Goal: Task Accomplishment & Management: Complete application form

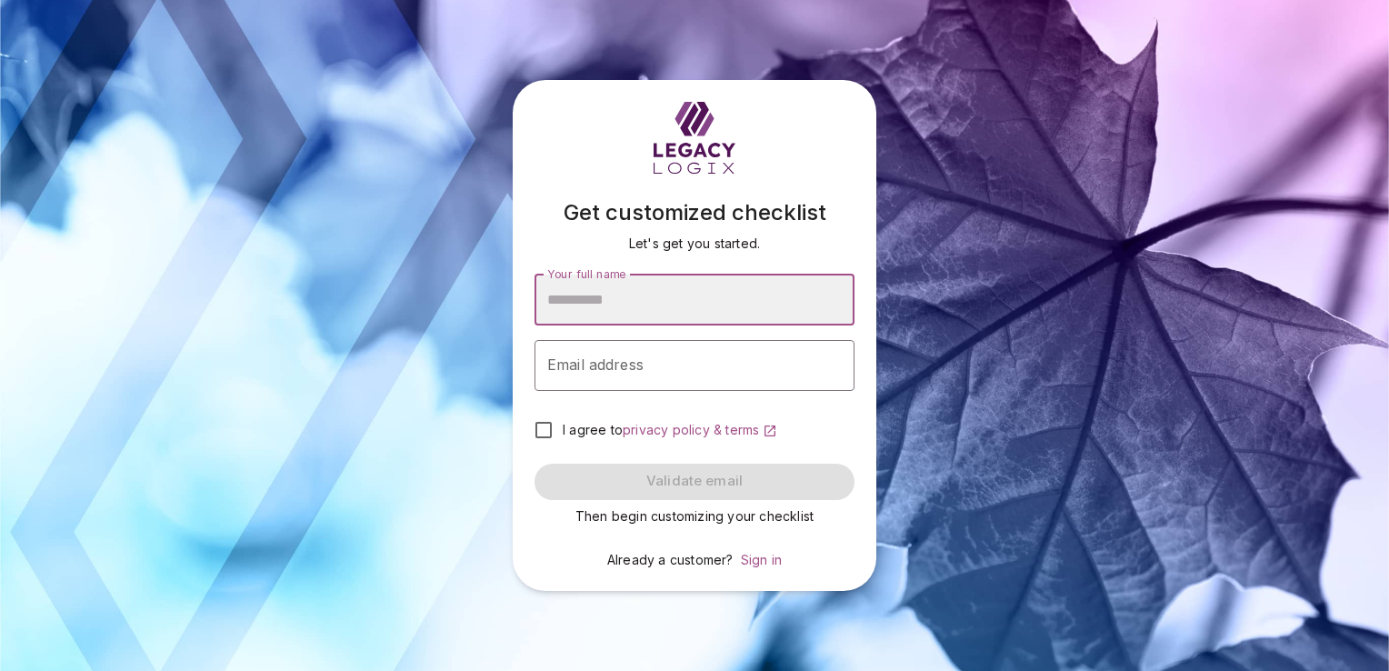
click at [564, 307] on input "Your full name" at bounding box center [695, 300] width 320 height 51
click at [549, 306] on input "Your full name" at bounding box center [695, 300] width 320 height 51
click at [558, 305] on input "Your full name" at bounding box center [695, 300] width 320 height 51
type input "**********"
click at [564, 363] on div "Email address Email address" at bounding box center [695, 365] width 320 height 51
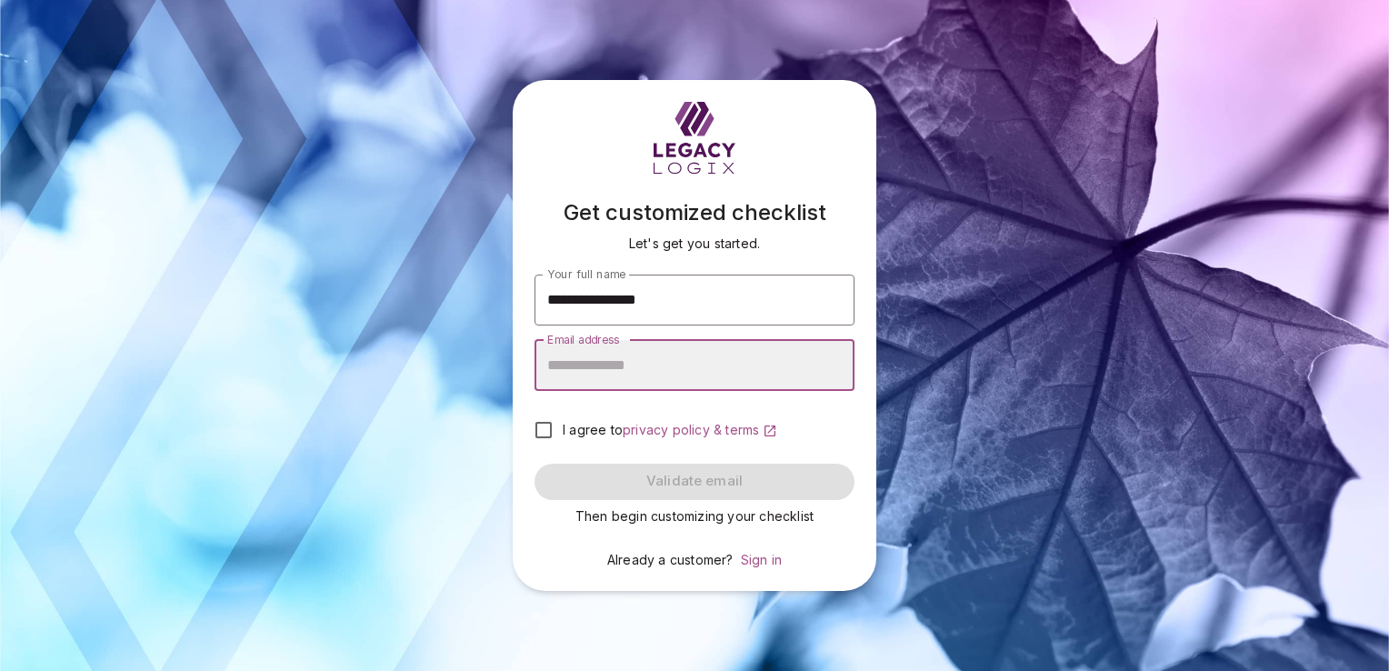
type input "**********"
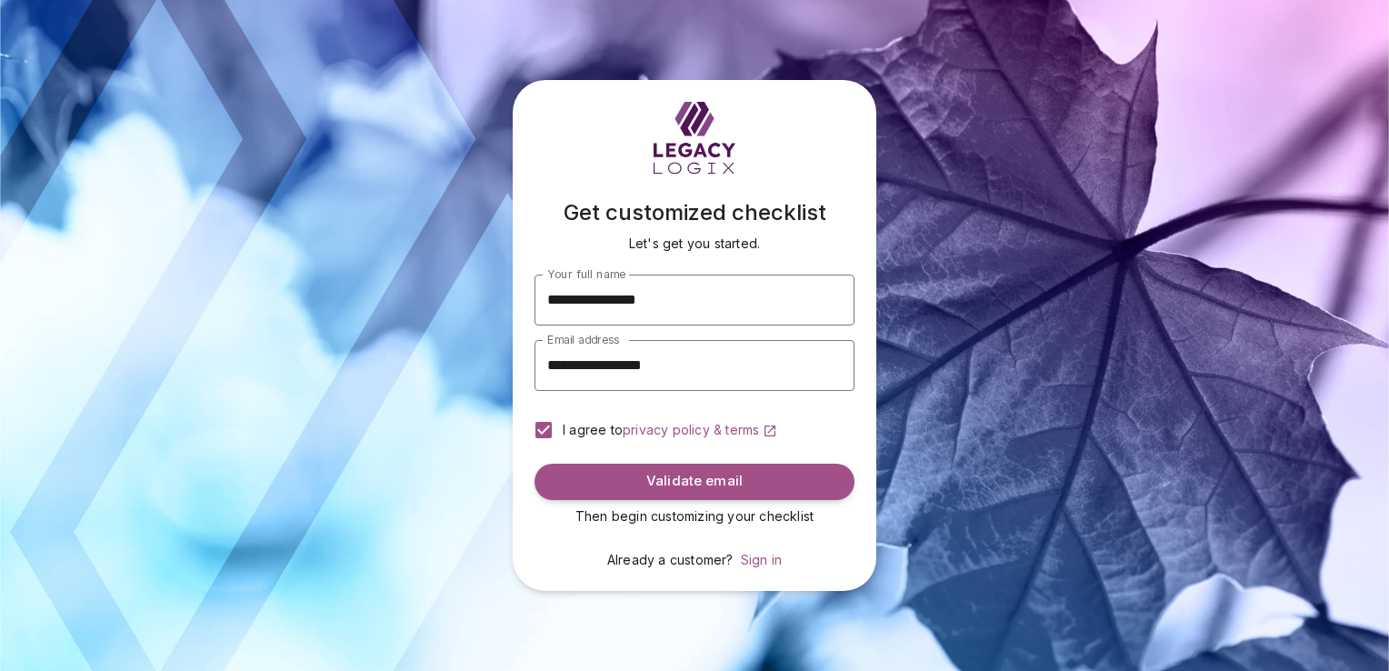
click at [747, 480] on button "Validate email" at bounding box center [695, 482] width 320 height 36
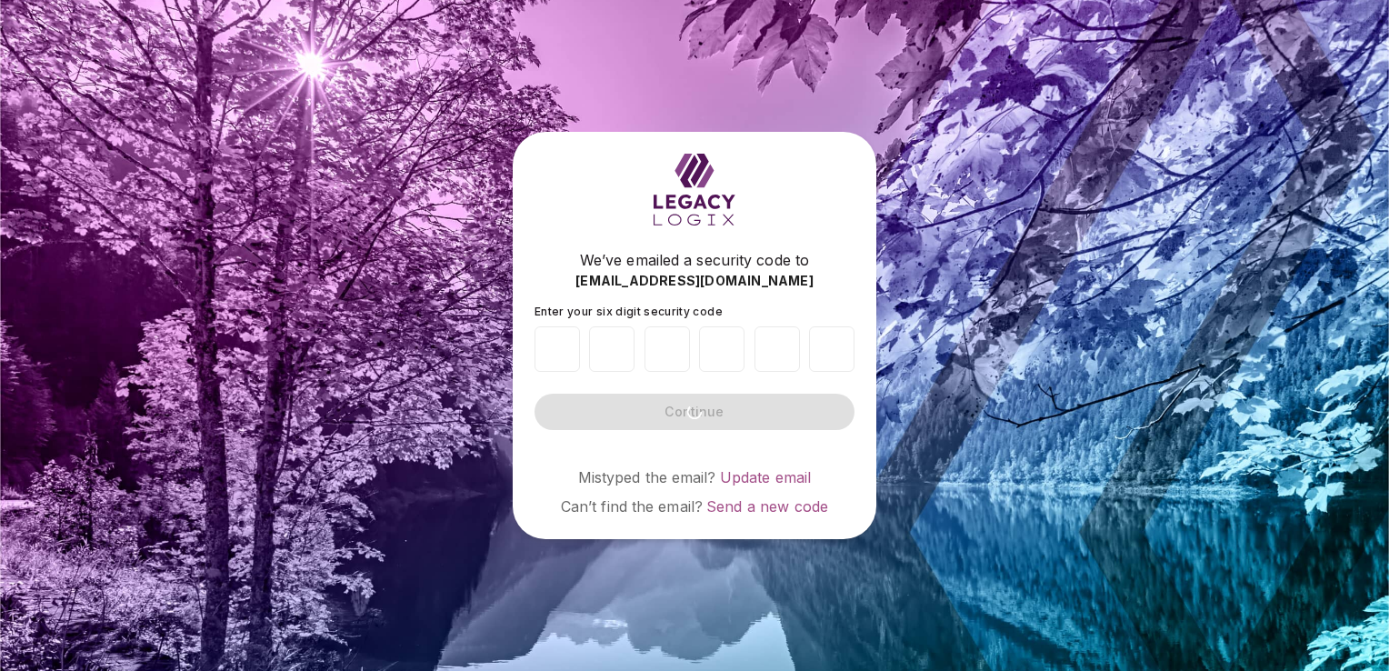
click at [753, 498] on span "Send a new code" at bounding box center [767, 506] width 122 height 18
click at [554, 346] on input "number" at bounding box center [557, 348] width 45 height 45
type input "*"
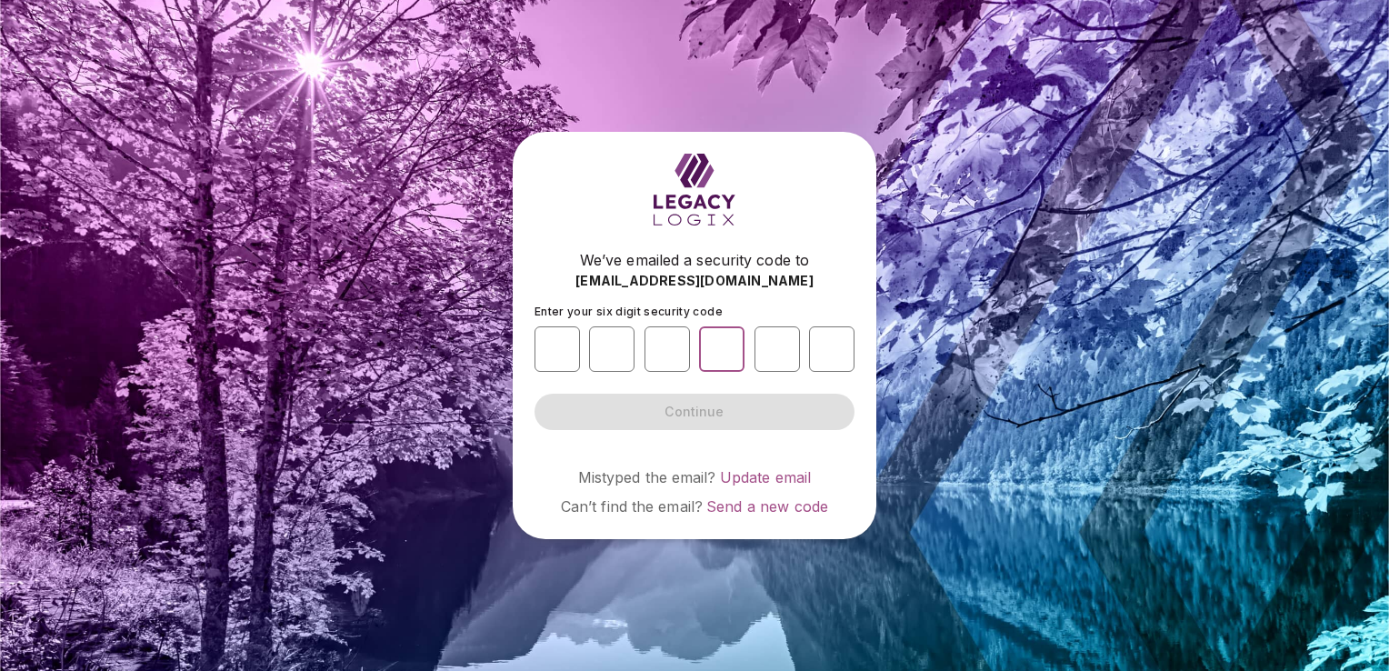
type input "*"
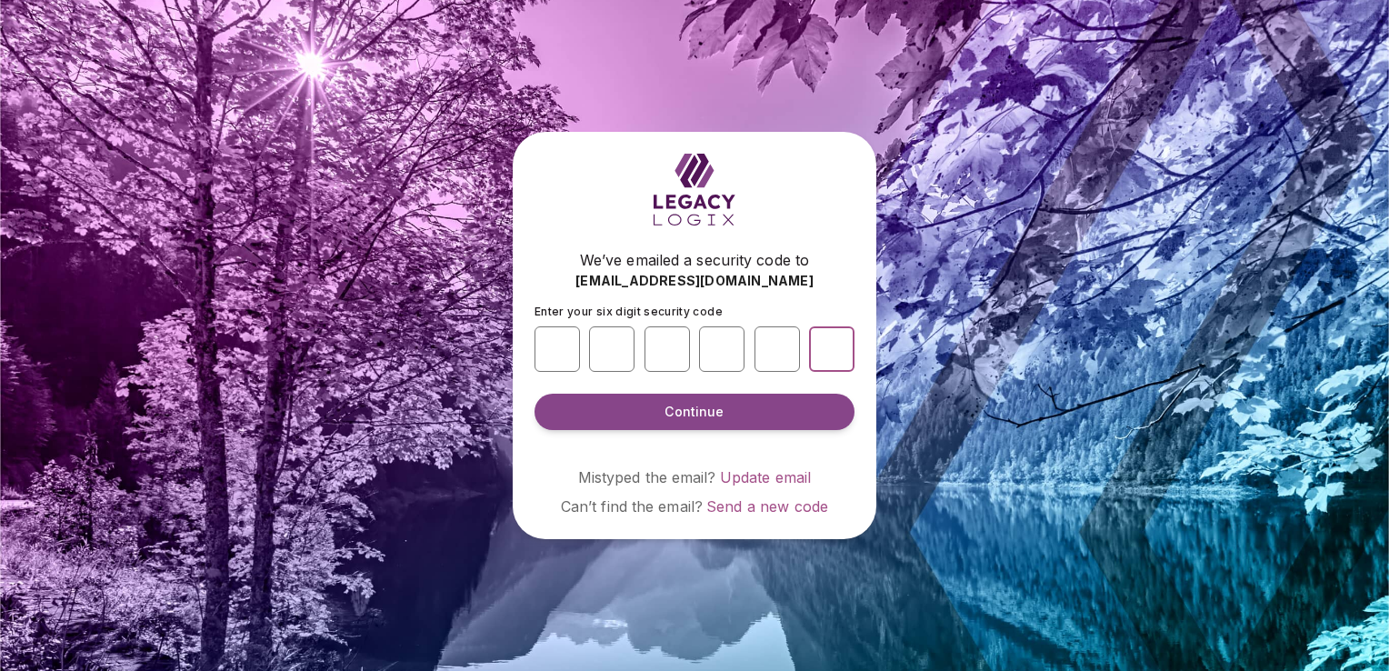
type input "*"
click at [712, 425] on button "Continue" at bounding box center [695, 412] width 320 height 36
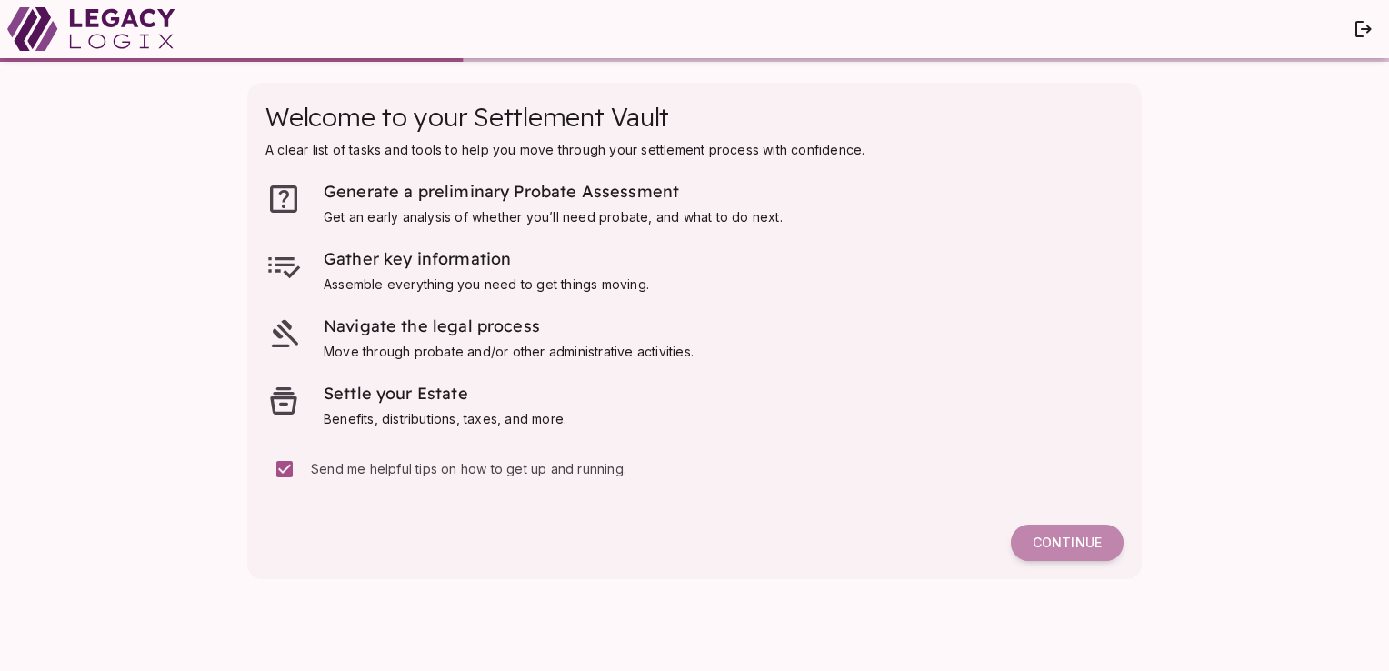
click at [1074, 542] on span "Continue" at bounding box center [1067, 543] width 69 height 16
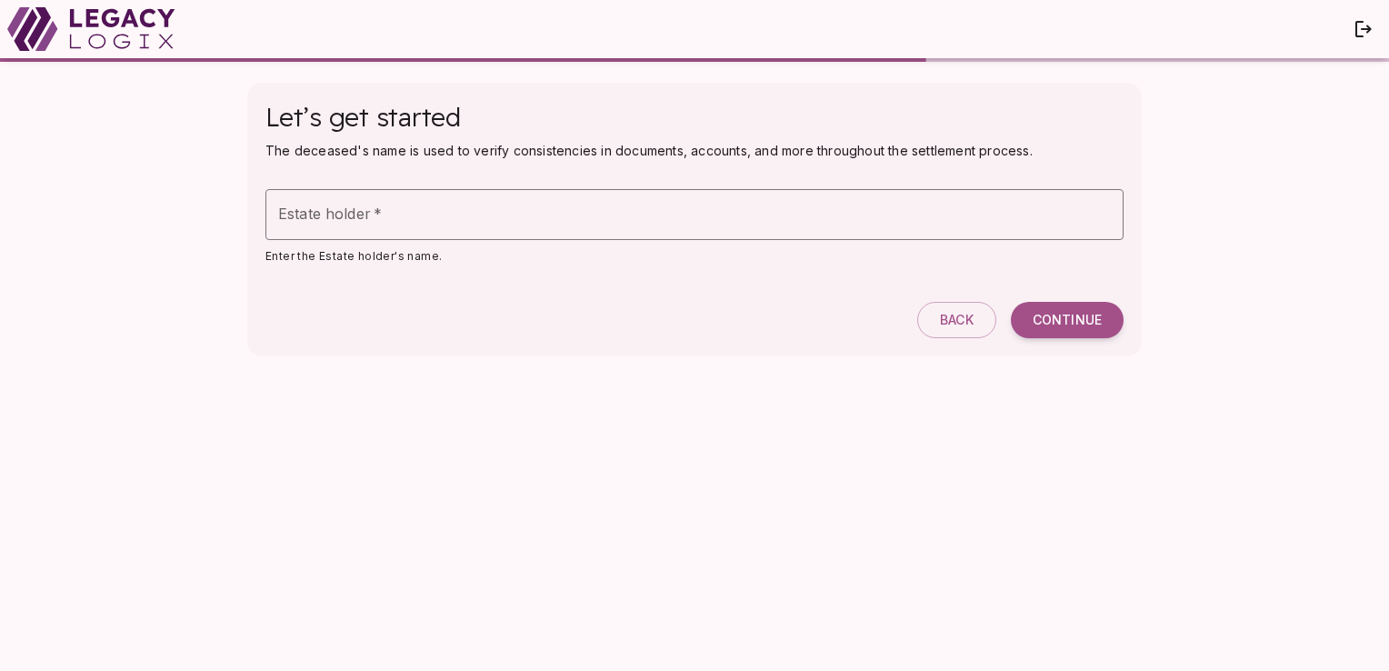
click at [297, 215] on div "Estate holder   * Estate holder   *" at bounding box center [694, 214] width 858 height 51
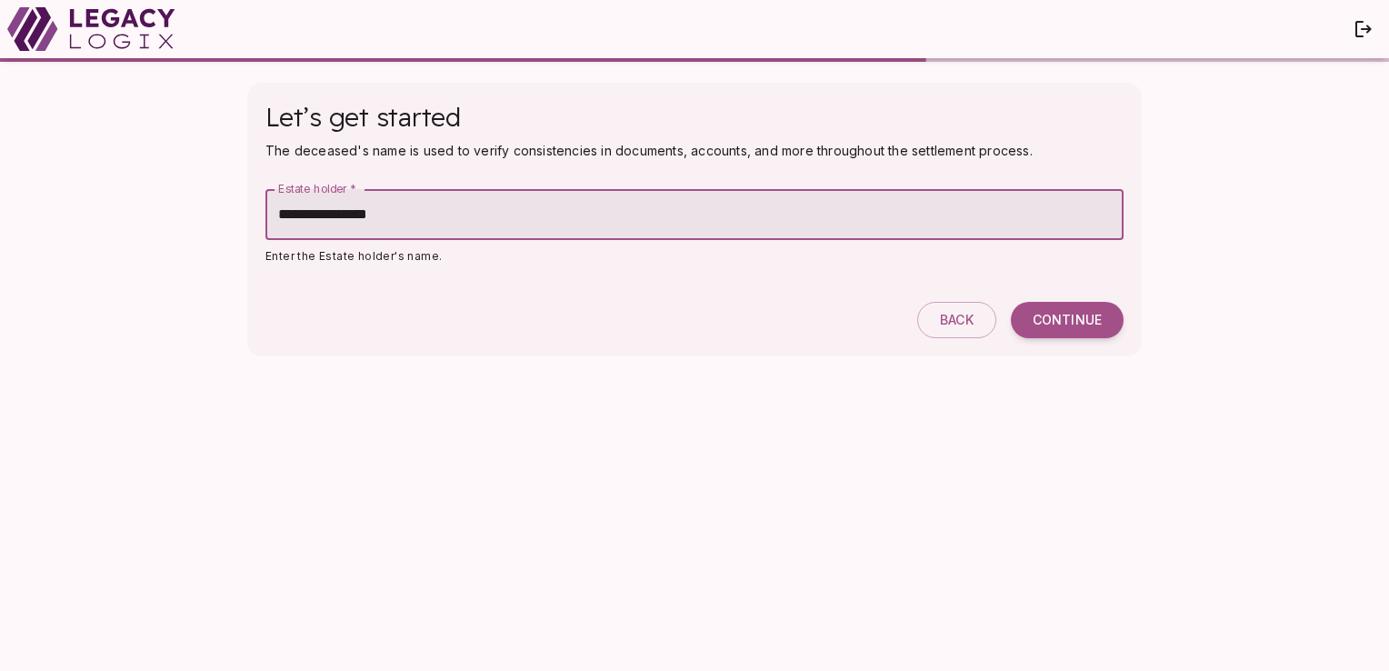
type input "**********"
click at [1084, 323] on span "Continue" at bounding box center [1067, 320] width 69 height 16
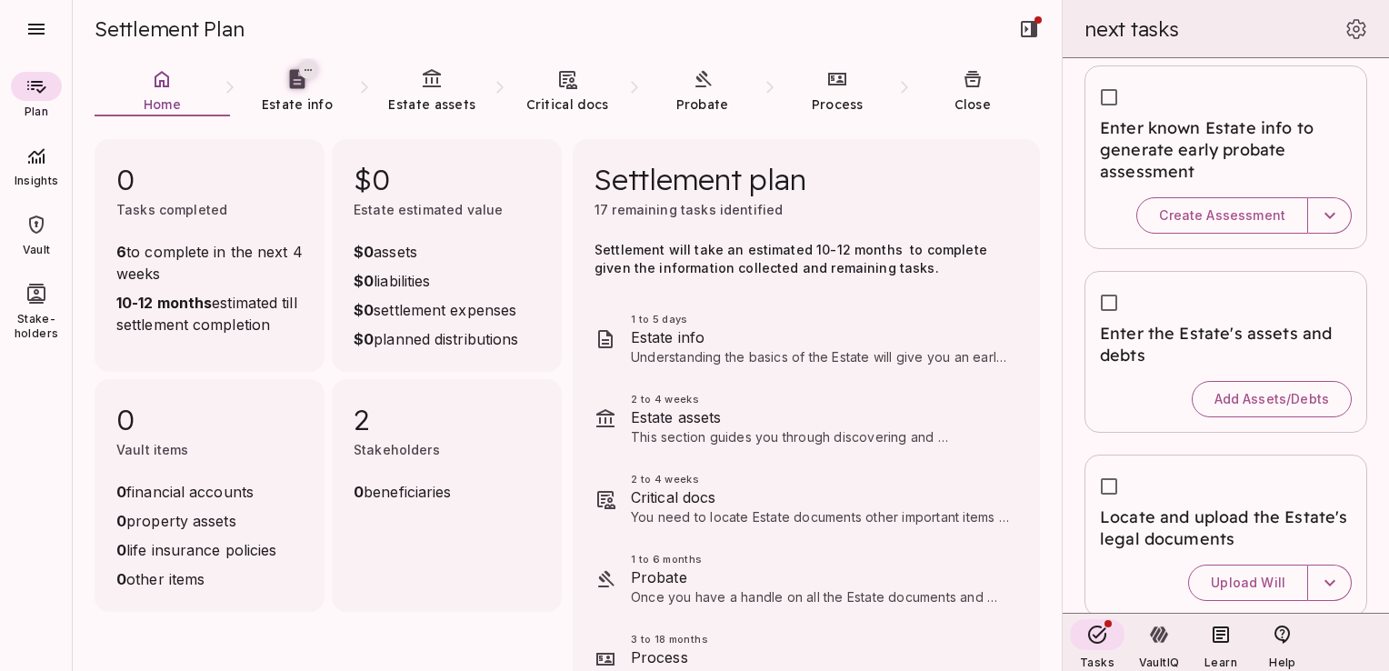
scroll to position [15, 0]
click at [1161, 643] on icon at bounding box center [1159, 635] width 22 height 22
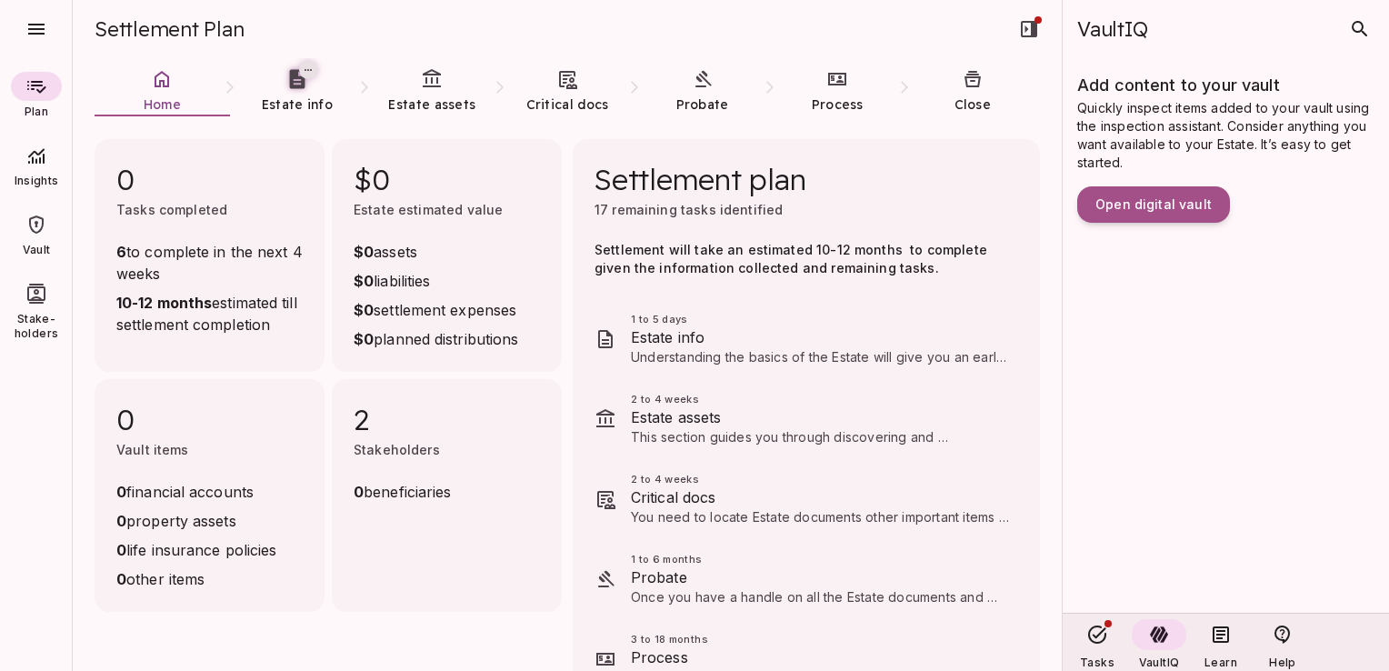
click at [1224, 645] on div at bounding box center [1220, 634] width 31 height 31
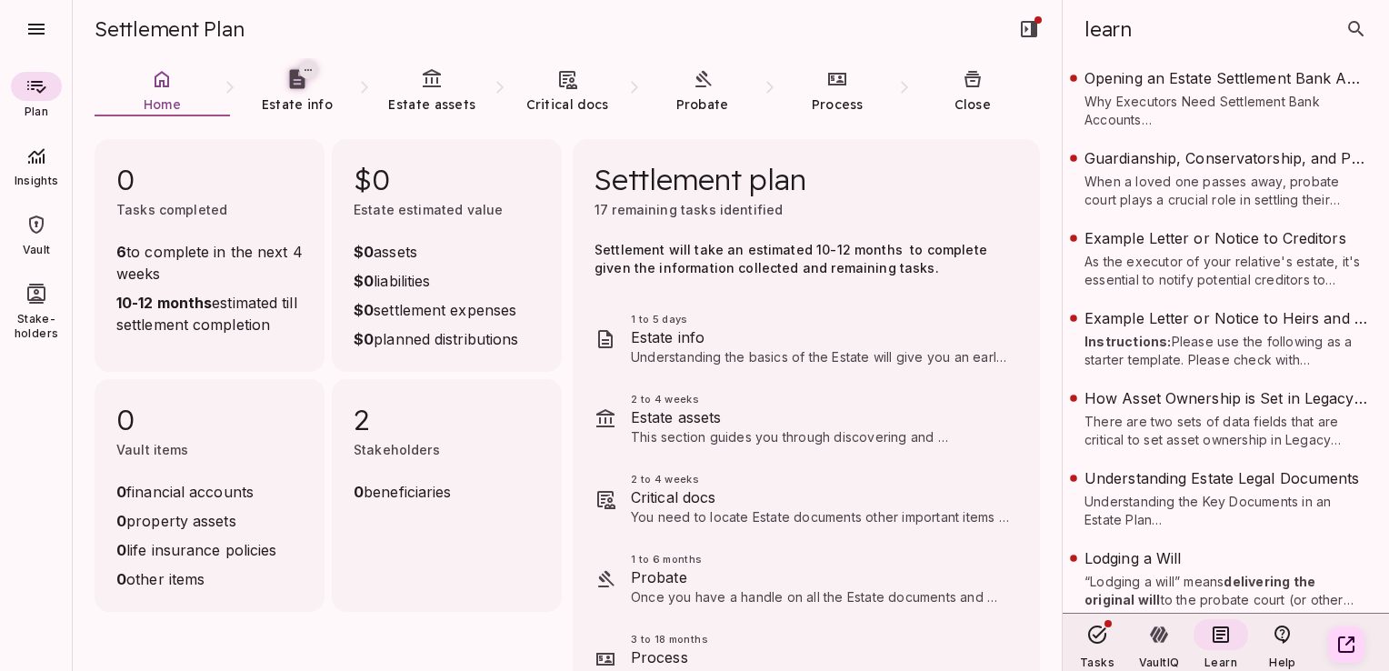
click at [664, 512] on span "You need to locate Estate documents other important items to settle the Estate,…" at bounding box center [820, 553] width 379 height 88
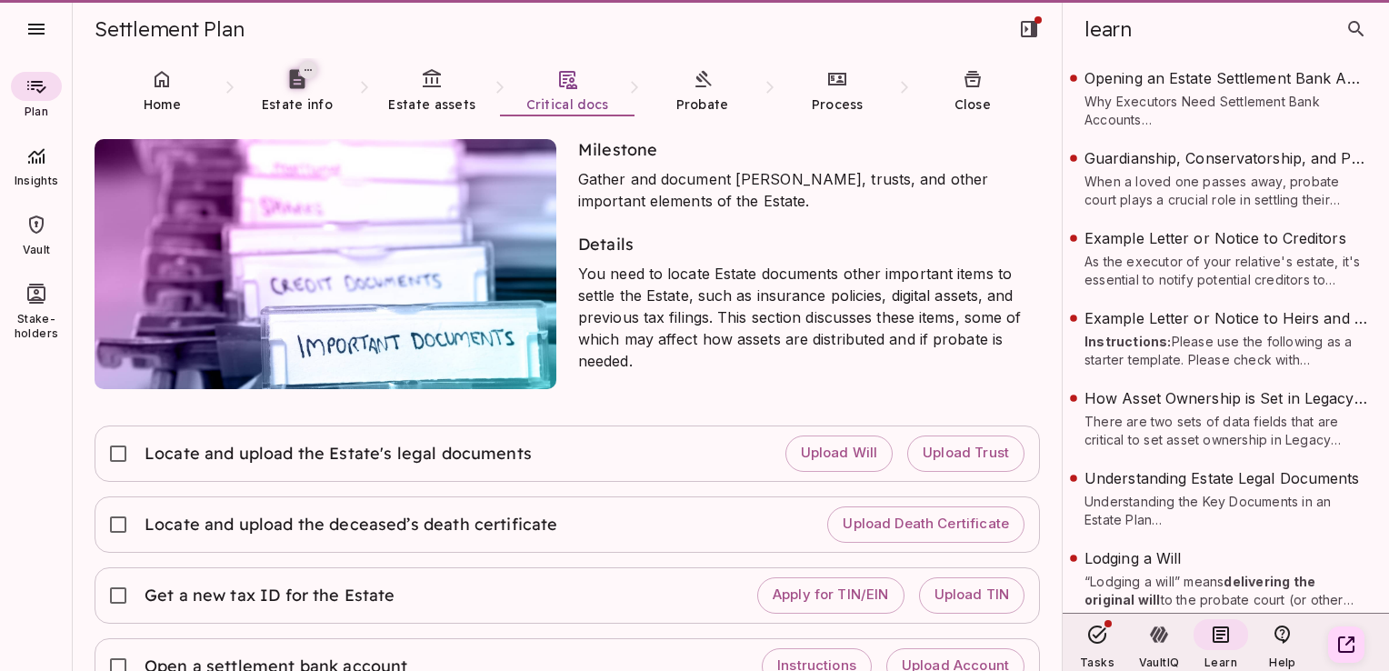
click at [652, 505] on div "Locate and upload the deceased’s death certificate Upload Death Certificate" at bounding box center [567, 525] width 914 height 40
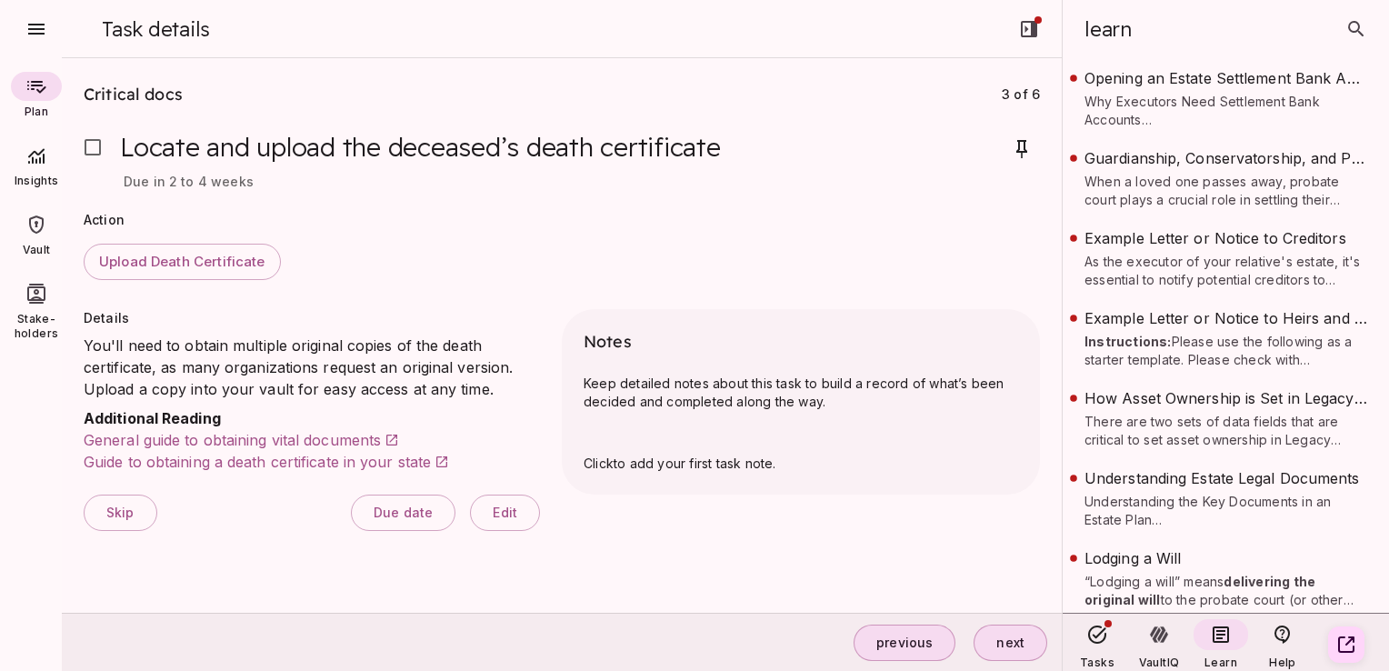
click at [654, 506] on div "Notes Keep detailed notes about this task to build a record of what’s been deci…" at bounding box center [801, 427] width 478 height 236
